Goal: Find specific page/section: Find specific page/section

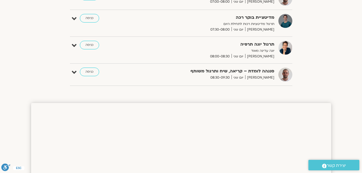
scroll to position [142, 0]
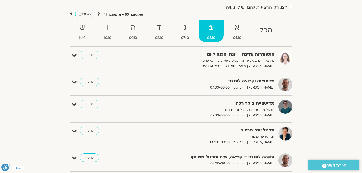
scroll to position [43, 0]
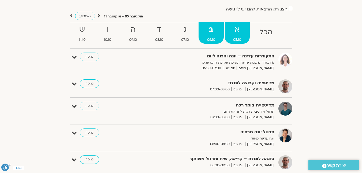
click at [240, 36] on link "א 05.10" at bounding box center [237, 32] width 25 height 21
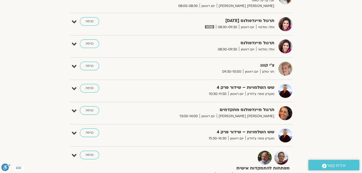
scroll to position [204, 0]
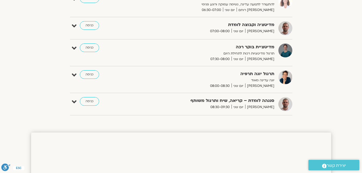
scroll to position [51, 0]
